Goal: Information Seeking & Learning: Learn about a topic

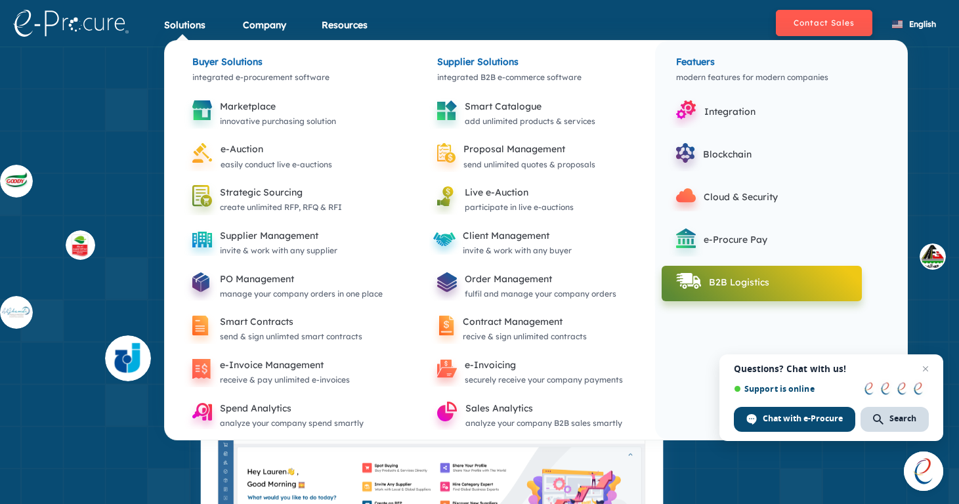
click at [750, 285] on div "B2B Logistics" at bounding box center [781, 282] width 144 height 16
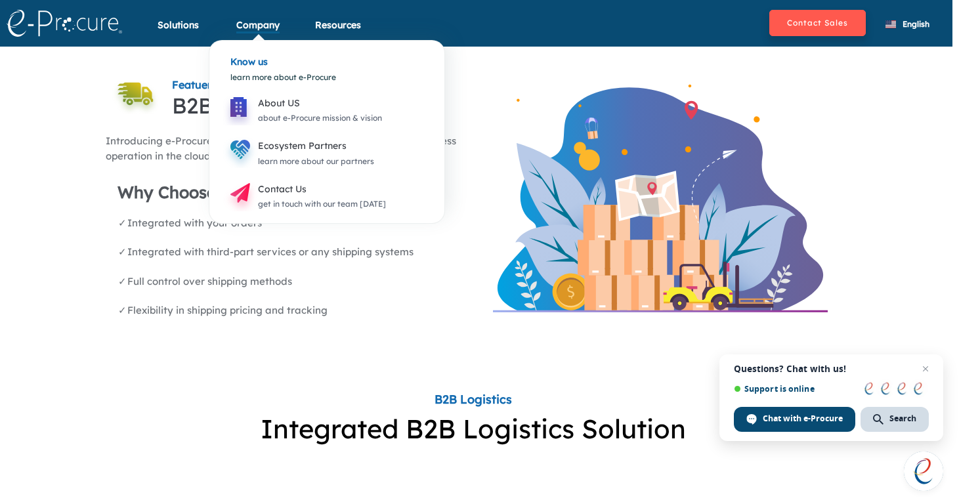
scroll to position [0, 7]
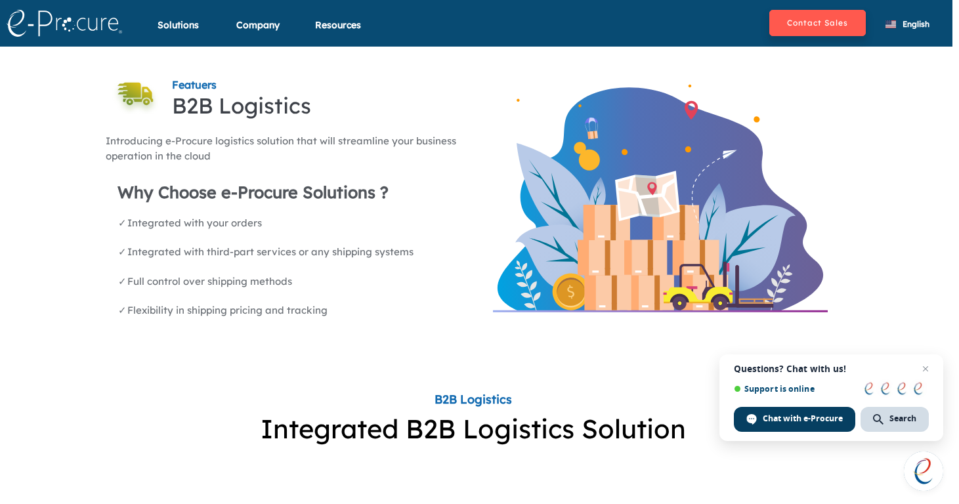
click at [808, 420] on span "Chat with e-Procure" at bounding box center [803, 419] width 80 height 12
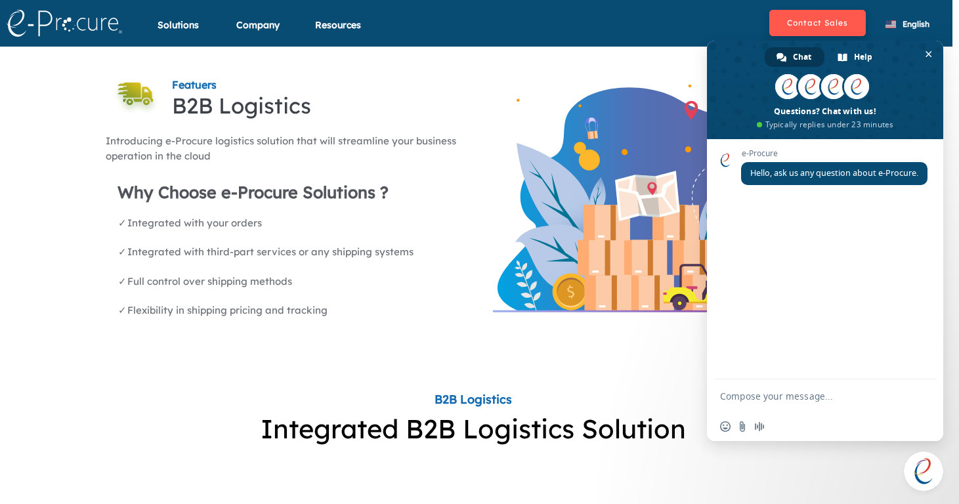
click at [760, 203] on div "e-Procure Hello, ask us any question about e-Procure." at bounding box center [825, 259] width 236 height 240
type textarea "Hi"
type textarea "W"
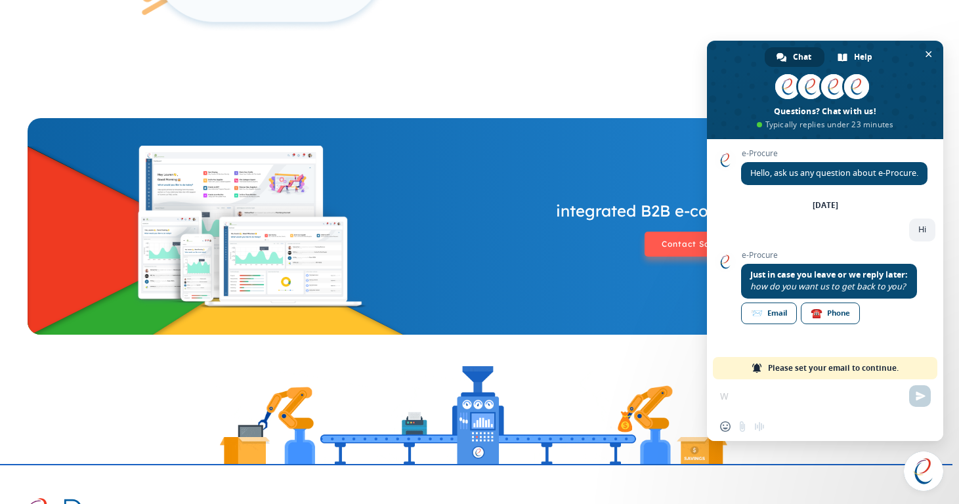
scroll to position [1434, 7]
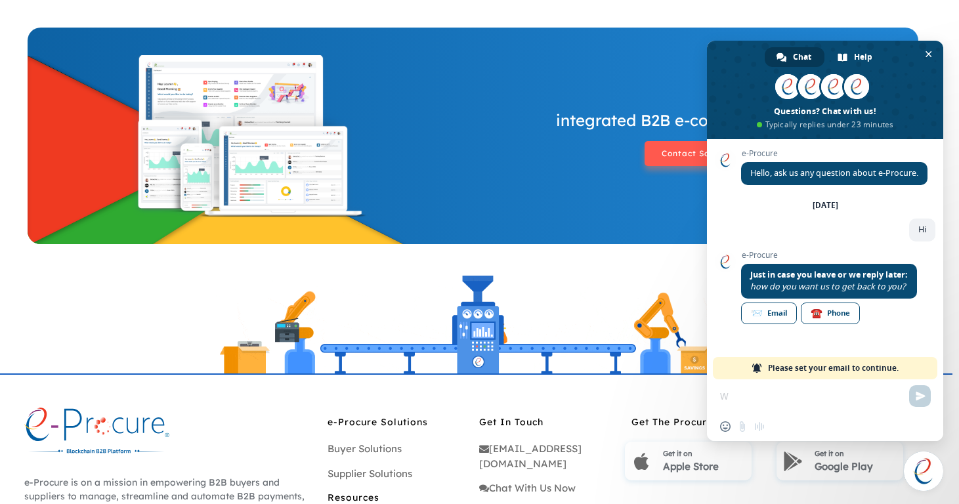
click at [794, 397] on div "W Insert an emoji Send a file Audio message" at bounding box center [825, 410] width 236 height 62
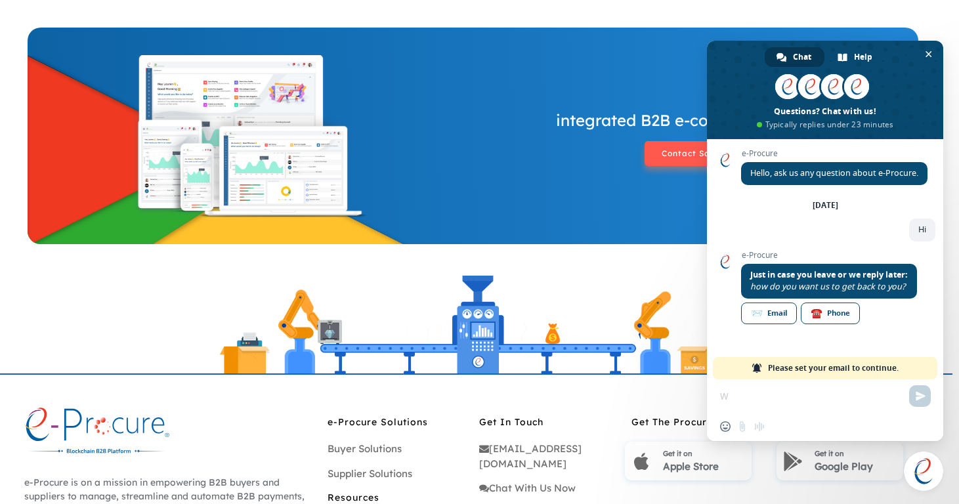
click at [734, 397] on div "W Insert an emoji Send a file Audio message" at bounding box center [825, 410] width 236 height 62
click at [755, 400] on div "W Insert an emoji Send a file Audio message" at bounding box center [825, 410] width 236 height 62
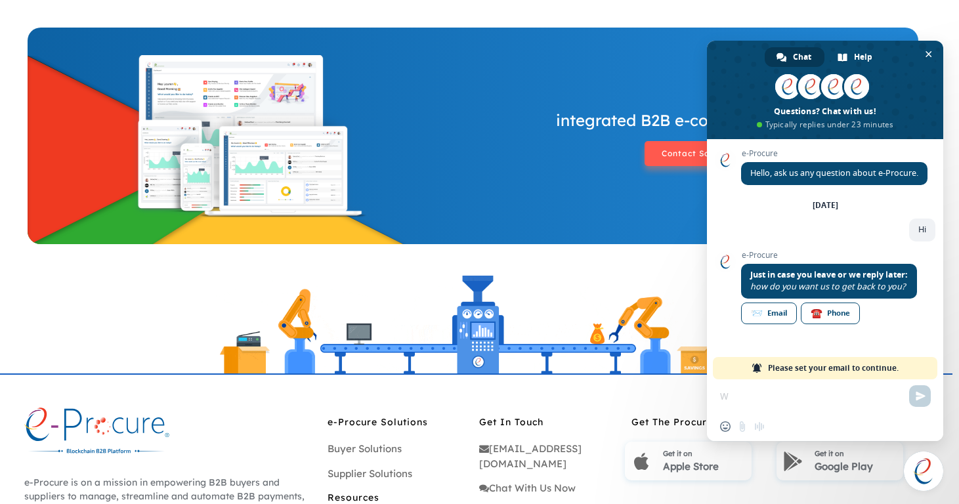
click at [729, 396] on div "W Insert an emoji Send a file Audio message" at bounding box center [825, 410] width 236 height 62
click at [917, 395] on div "W Insert an emoji Send a file Audio message" at bounding box center [825, 410] width 236 height 62
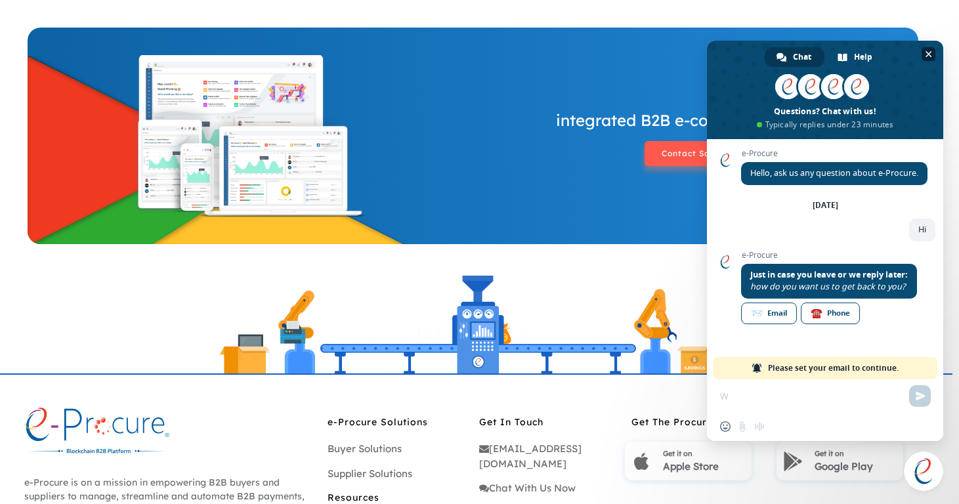
click at [928, 53] on span "Close chat" at bounding box center [929, 54] width 7 height 7
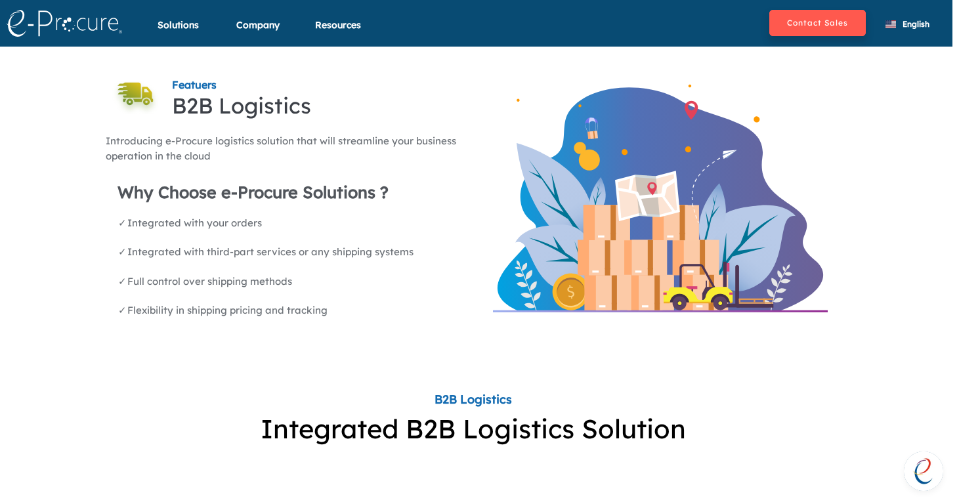
scroll to position [0, 7]
click at [814, 25] on button "Contact Sales" at bounding box center [817, 23] width 97 height 26
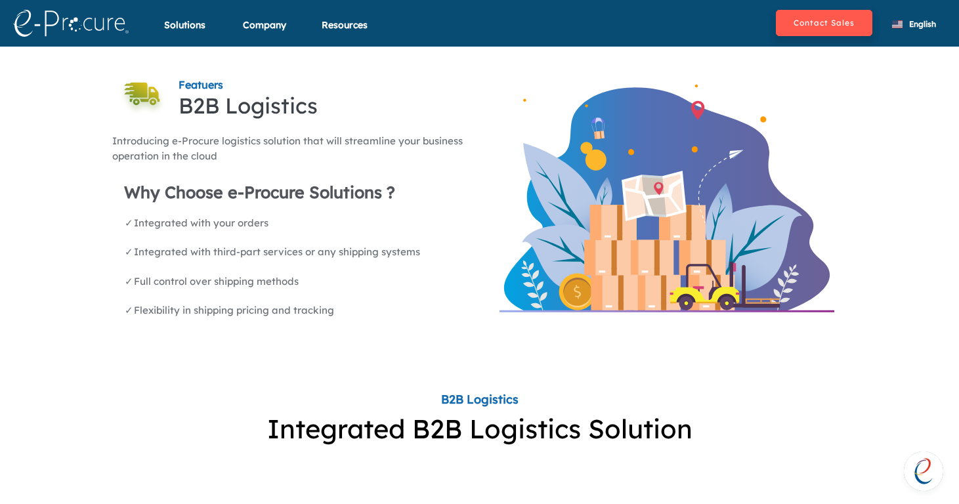
click at [84, 26] on img at bounding box center [71, 23] width 116 height 27
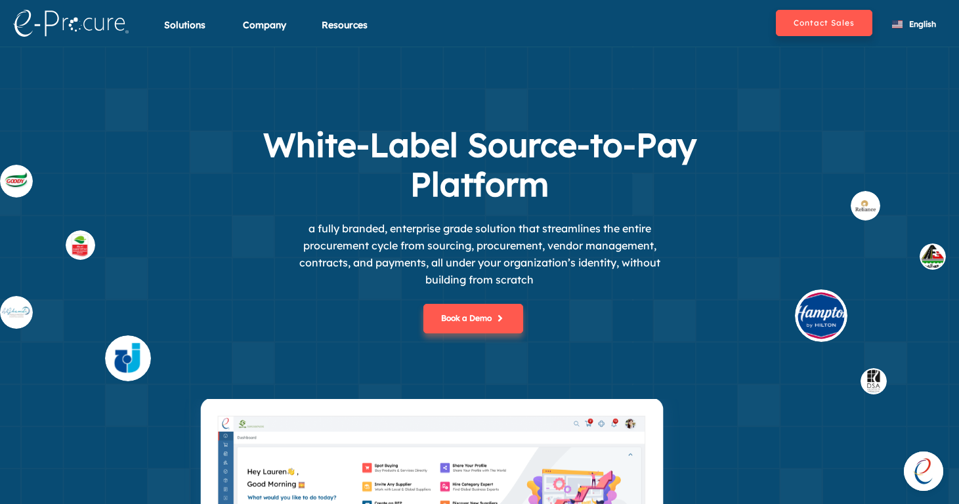
click at [84, 26] on img at bounding box center [71, 23] width 116 height 27
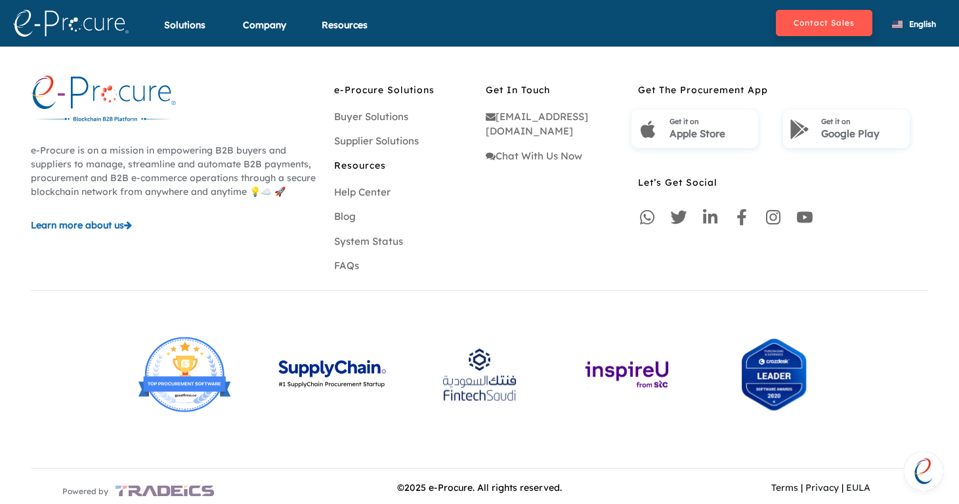
scroll to position [3868, 0]
click at [343, 260] on link "FAQs" at bounding box center [346, 266] width 25 height 12
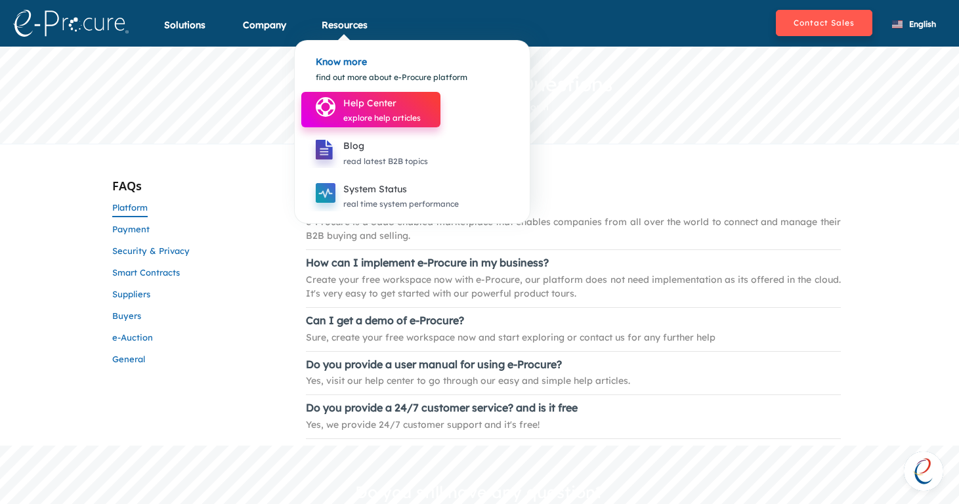
click at [376, 108] on div "Help Center" at bounding box center [381, 103] width 77 height 16
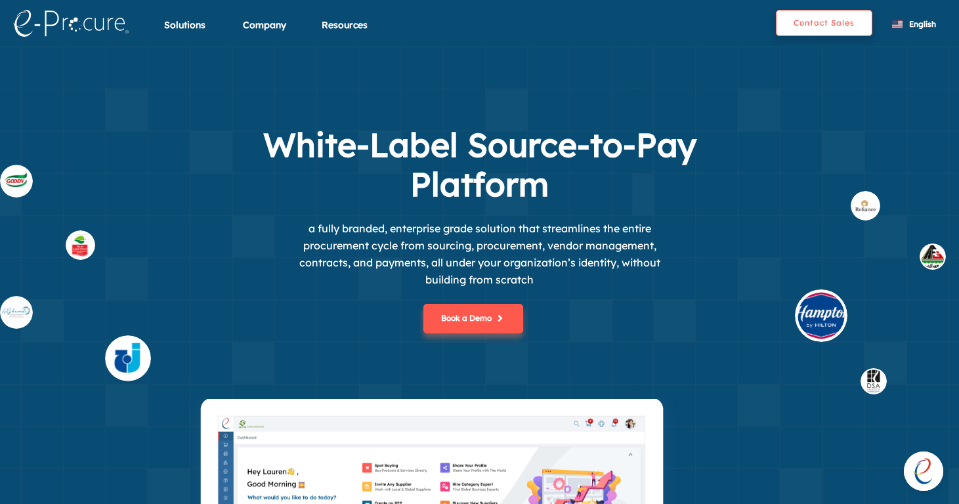
click at [811, 22] on button "Contact Sales" at bounding box center [824, 23] width 97 height 26
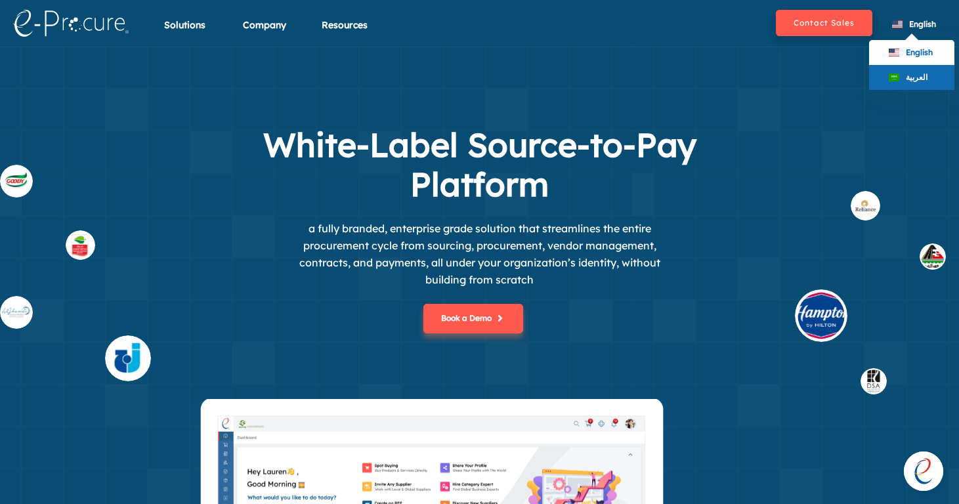
click at [914, 79] on span "العربية" at bounding box center [917, 77] width 22 height 10
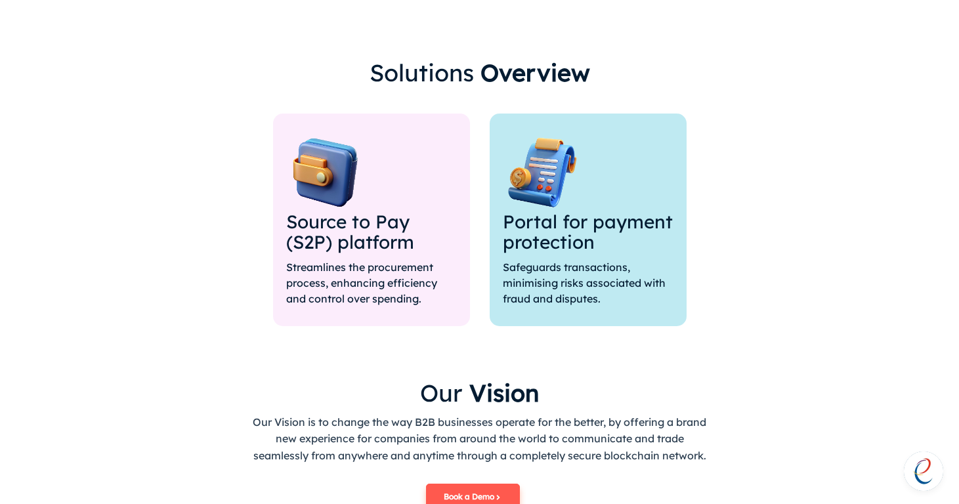
scroll to position [978, 0]
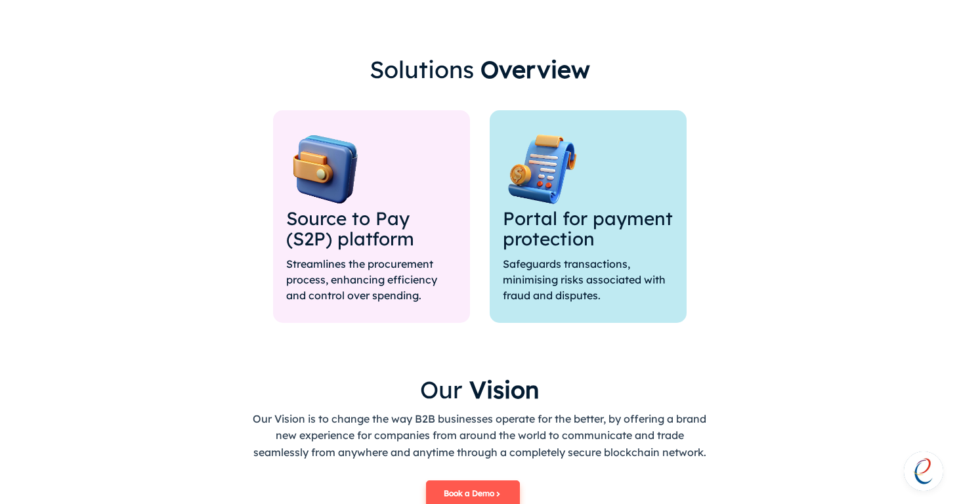
click at [369, 261] on p "Streamlines the procurement process, enhancing efficiency and control over spen…" at bounding box center [371, 279] width 171 height 47
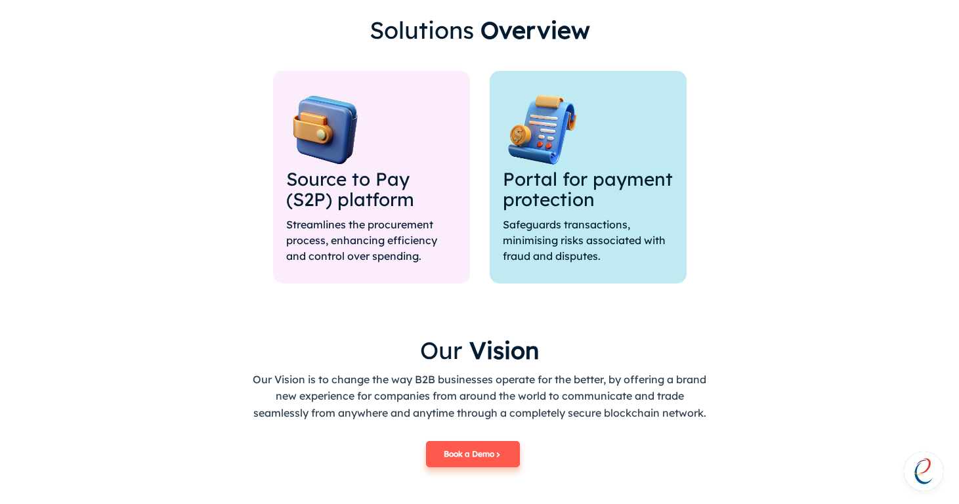
scroll to position [1018, 0]
click at [588, 200] on h3 "Portal for payment protection" at bounding box center [588, 189] width 171 height 41
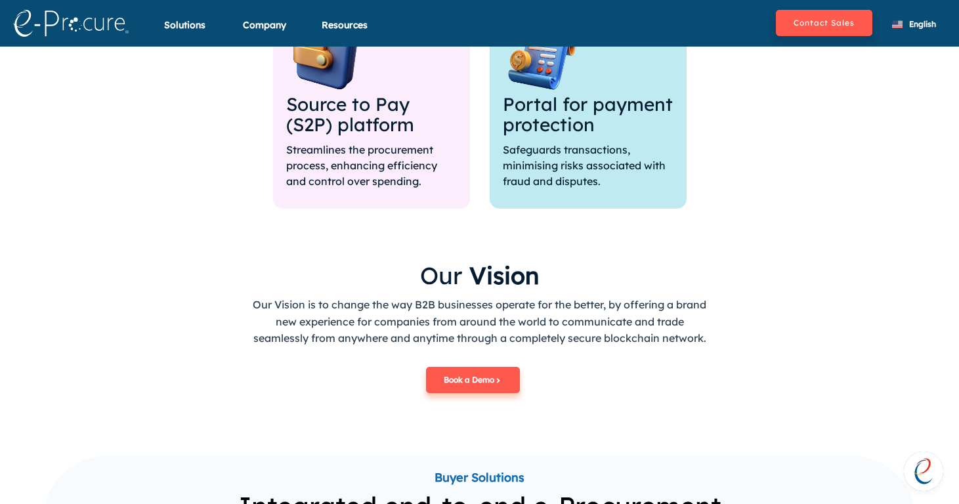
scroll to position [1043, 0]
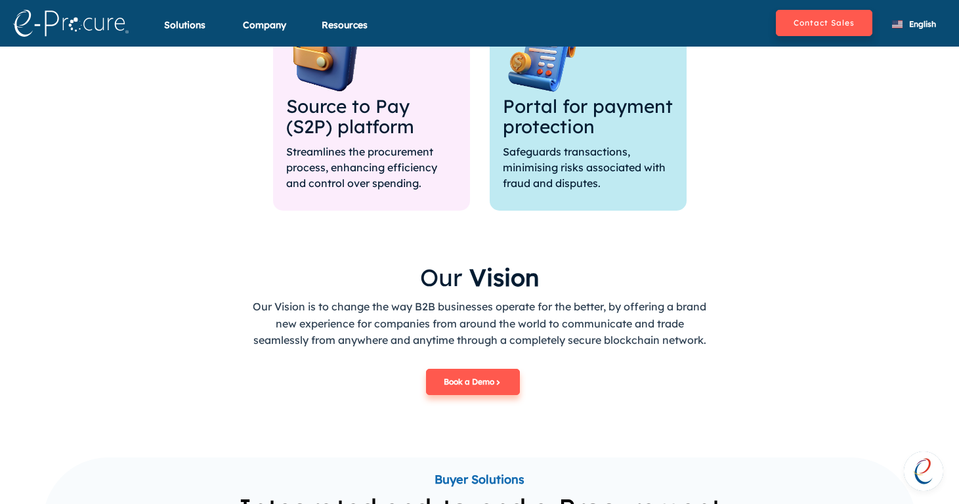
click at [565, 152] on p "Safeguards transactions, minimising risks associated with fraud and disputes." at bounding box center [588, 167] width 171 height 47
click at [376, 140] on div "Source to Pay (S2P) platform Streamlines the procurement process, enhancing eff…" at bounding box center [371, 104] width 197 height 213
click at [462, 272] on h2 "Our Vision" at bounding box center [480, 277] width 512 height 29
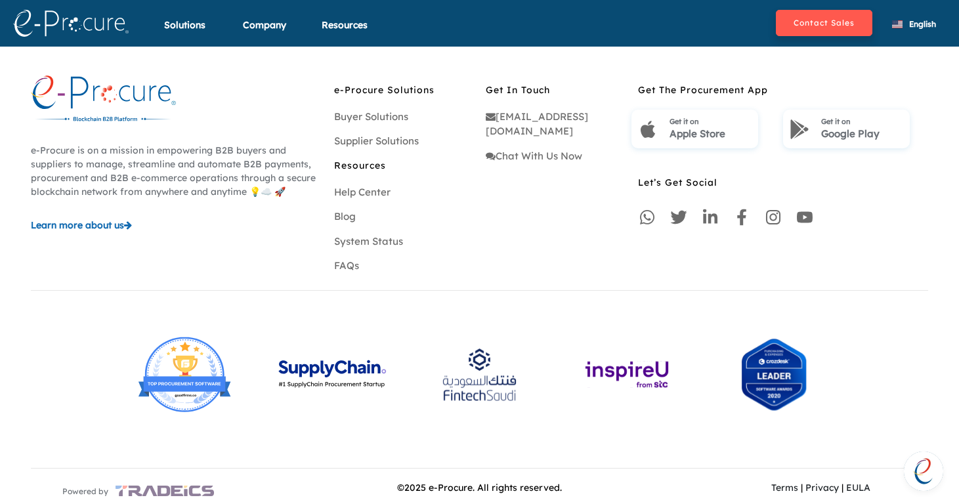
scroll to position [3868, 0]
click at [583, 404] on img at bounding box center [627, 375] width 135 height 89
